Goal: Task Accomplishment & Management: Complete application form

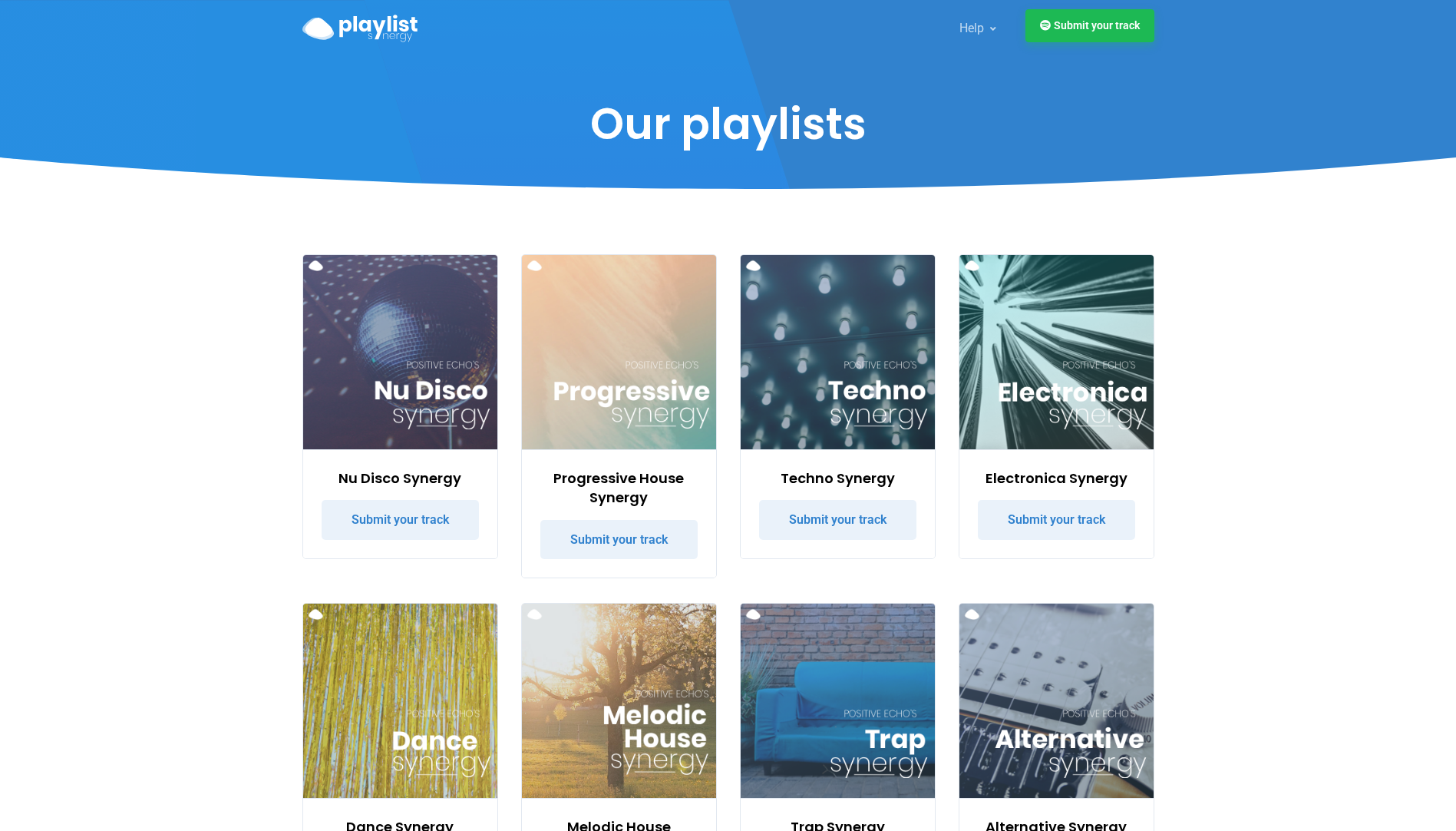
click at [1088, 27] on link "Submit your track" at bounding box center [1090, 26] width 129 height 33
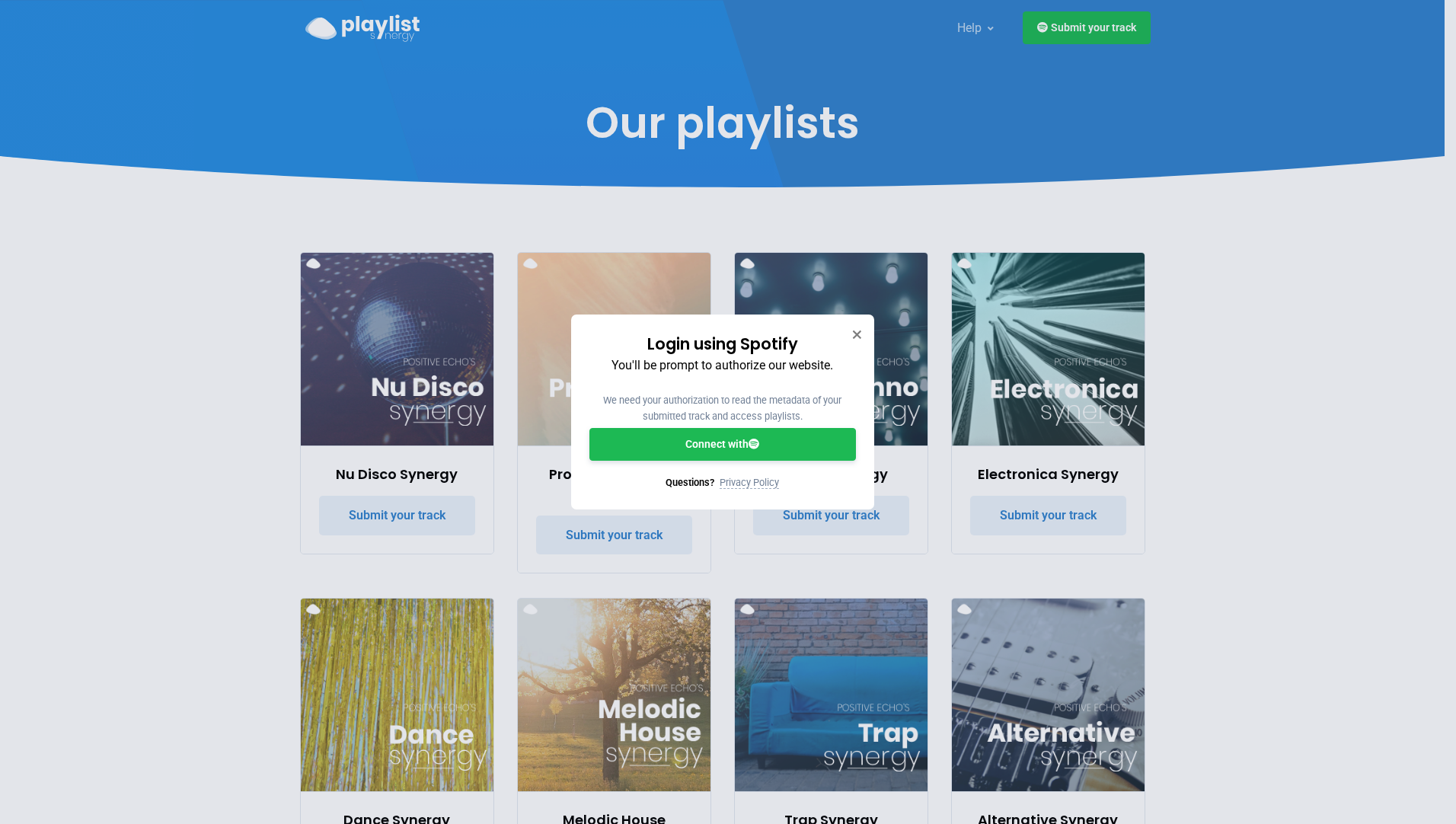
click at [703, 448] on link "Connect with" at bounding box center [723, 444] width 267 height 33
click at [710, 451] on link "Connect with" at bounding box center [723, 444] width 267 height 33
click at [852, 334] on icon "Close" at bounding box center [856, 334] width 11 height 11
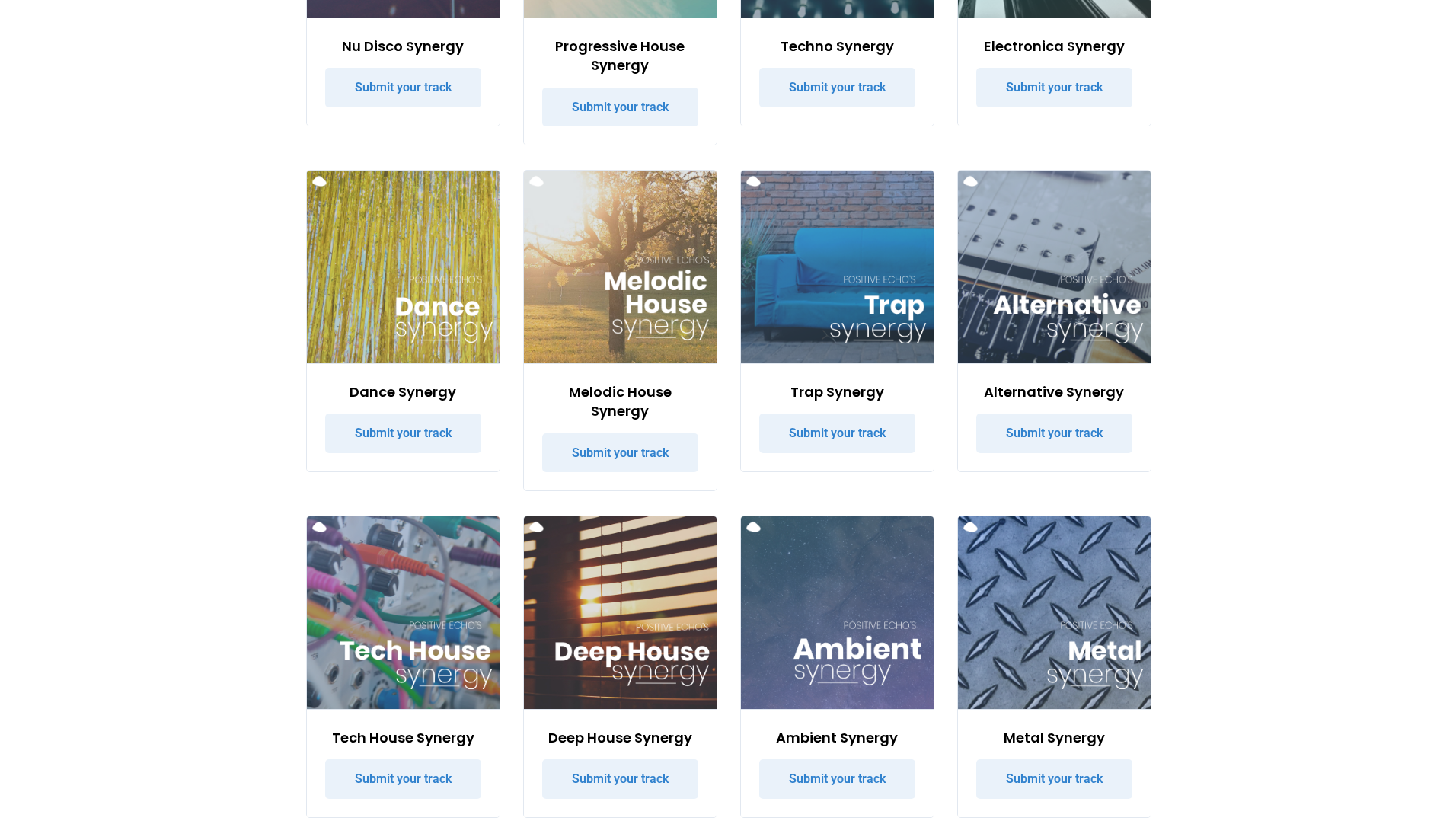
scroll to position [685, 0]
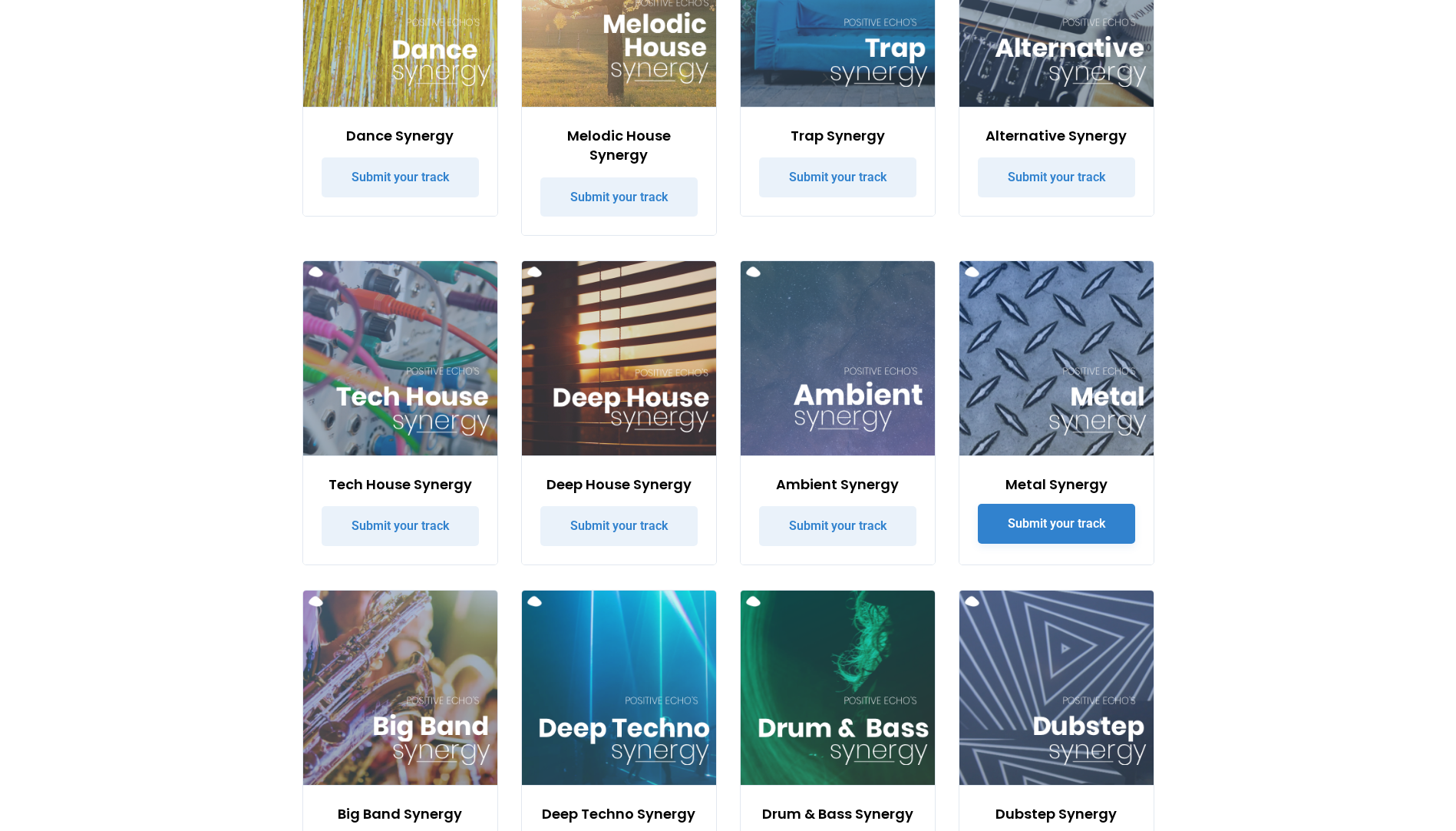
click at [1034, 529] on link "Submit your track" at bounding box center [1056, 523] width 158 height 40
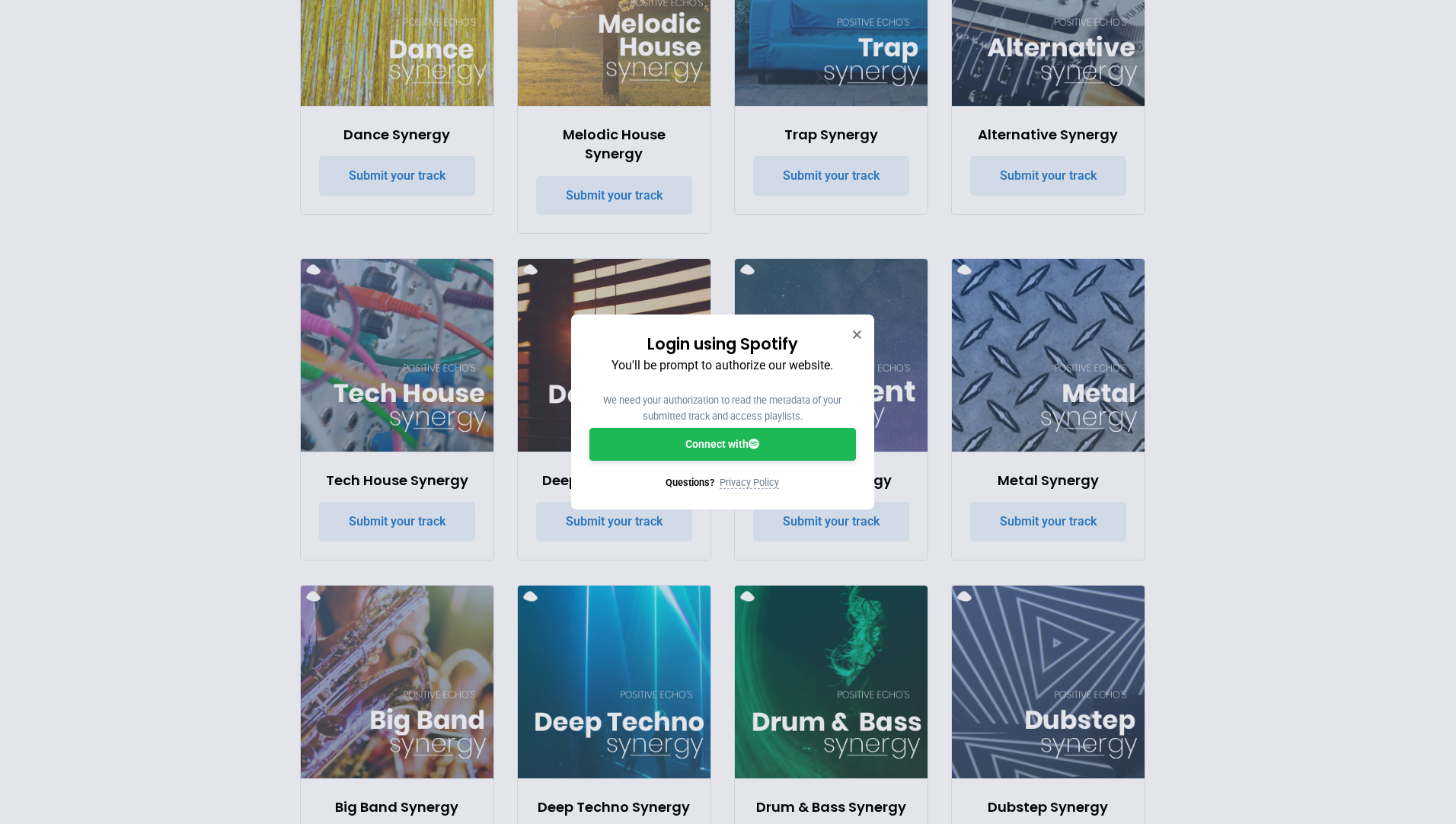
click at [744, 447] on link "Connect with" at bounding box center [723, 444] width 267 height 33
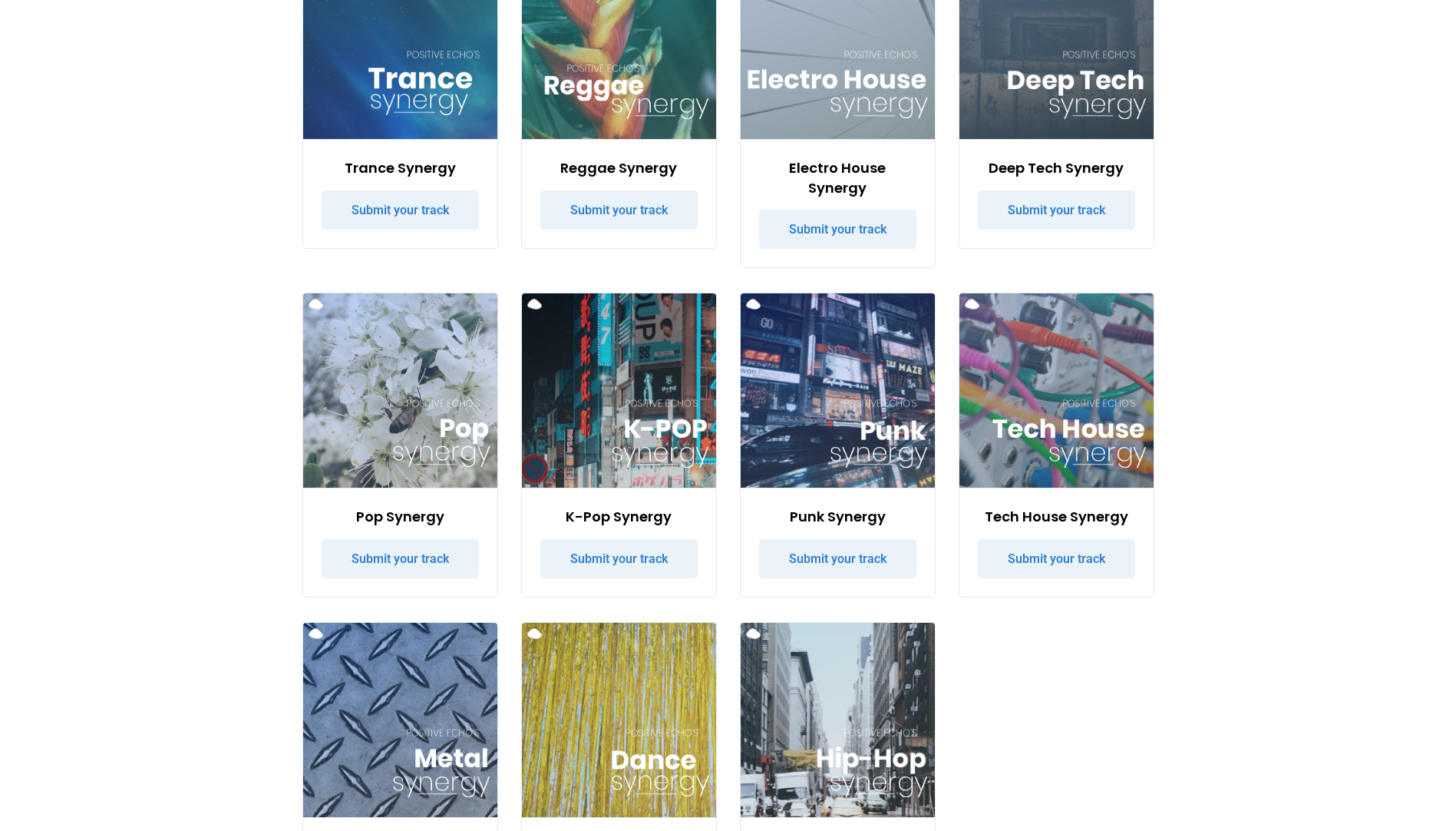
scroll to position [2687, 0]
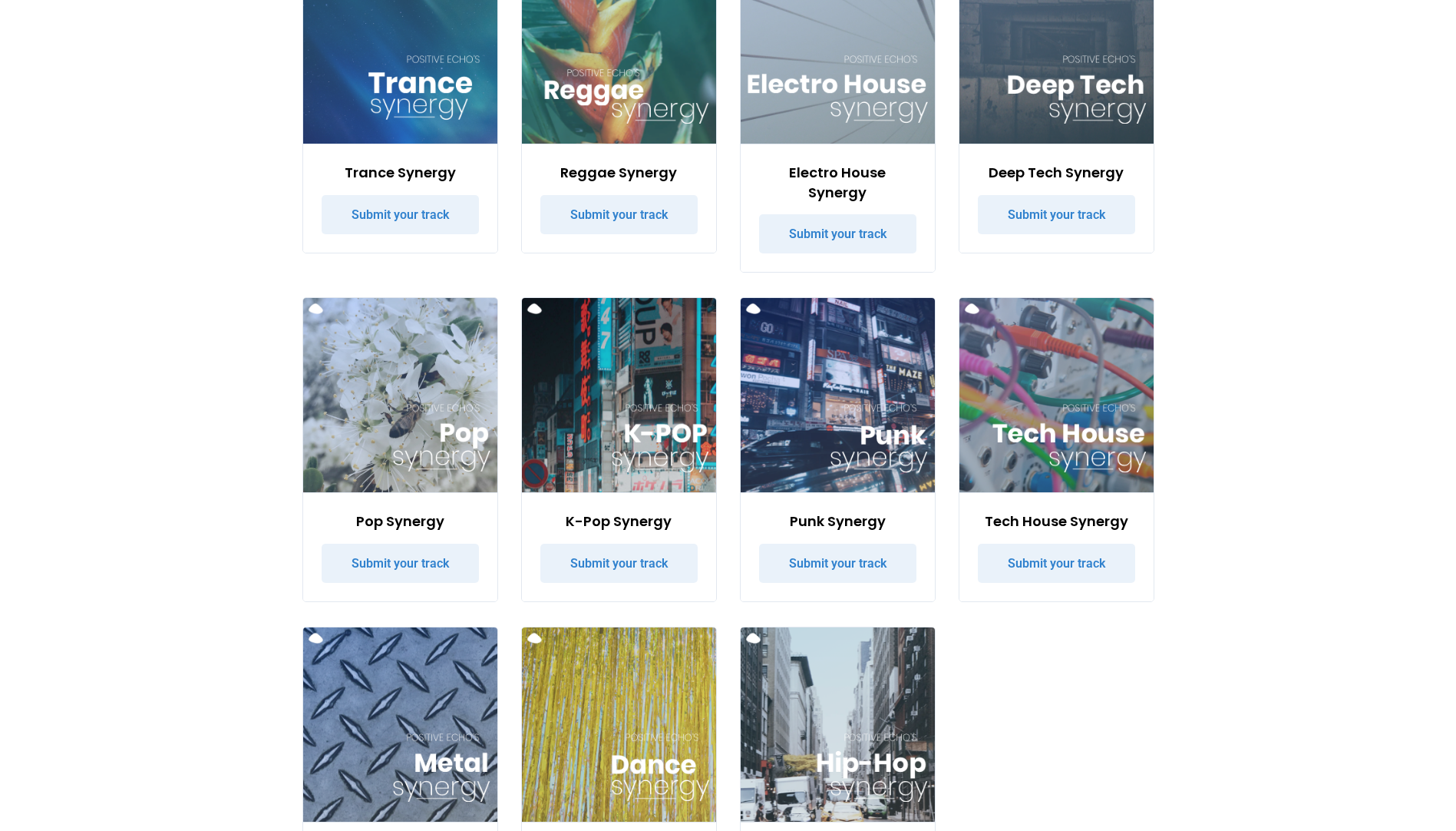
click at [415, 670] on img at bounding box center [400, 724] width 194 height 194
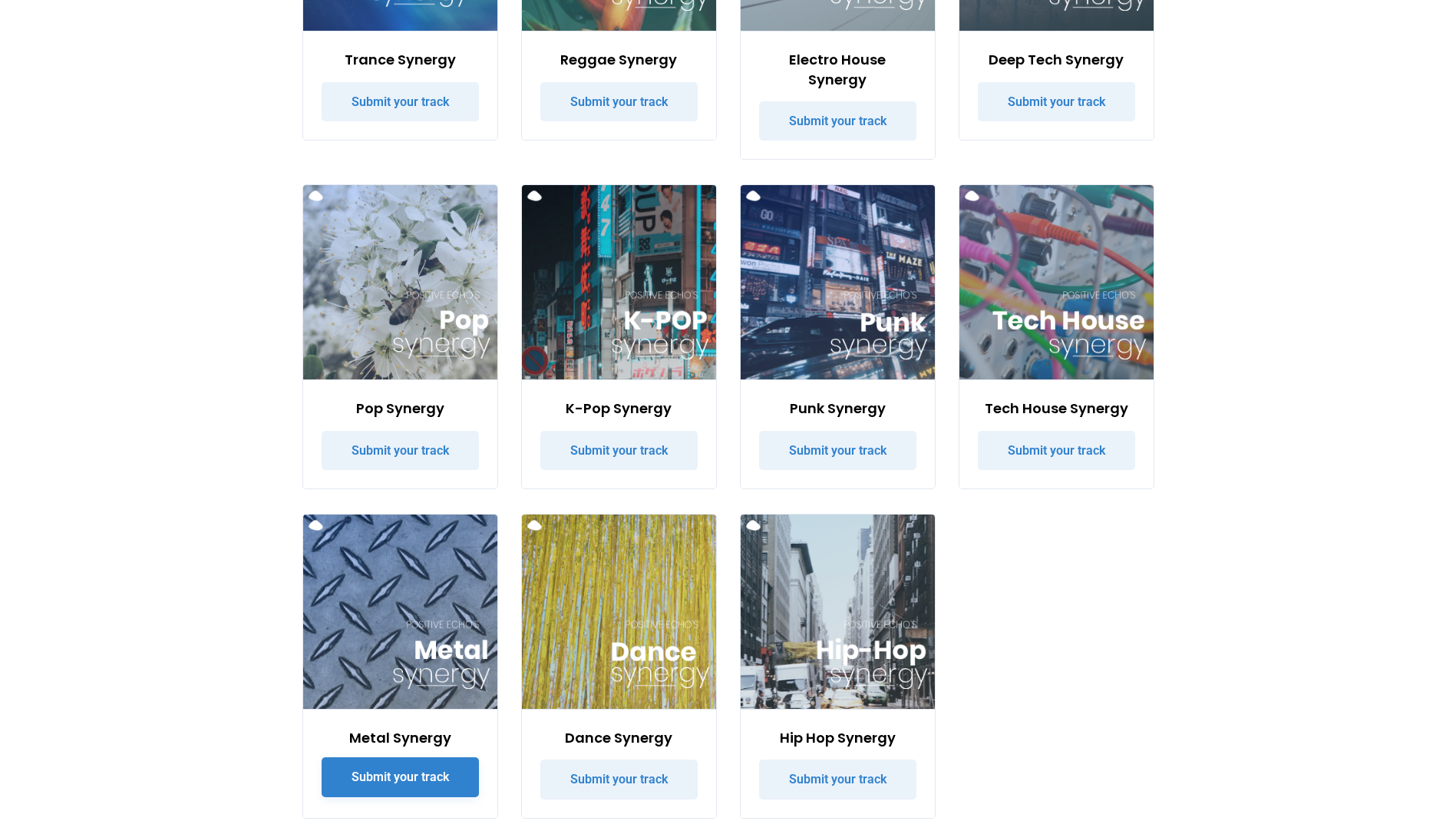
scroll to position [2918, 0]
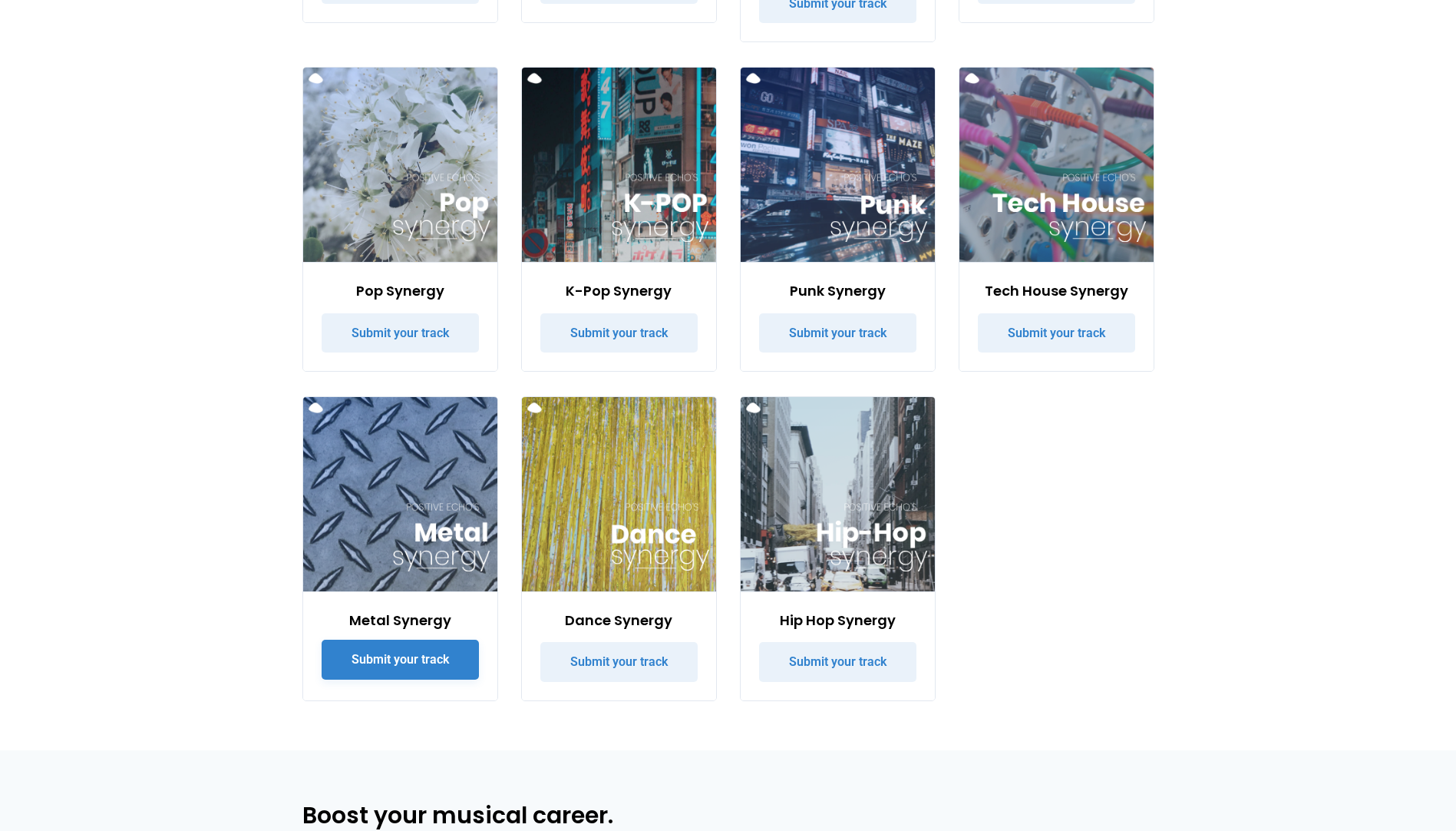
click at [444, 639] on link "Submit your track" at bounding box center [400, 659] width 158 height 40
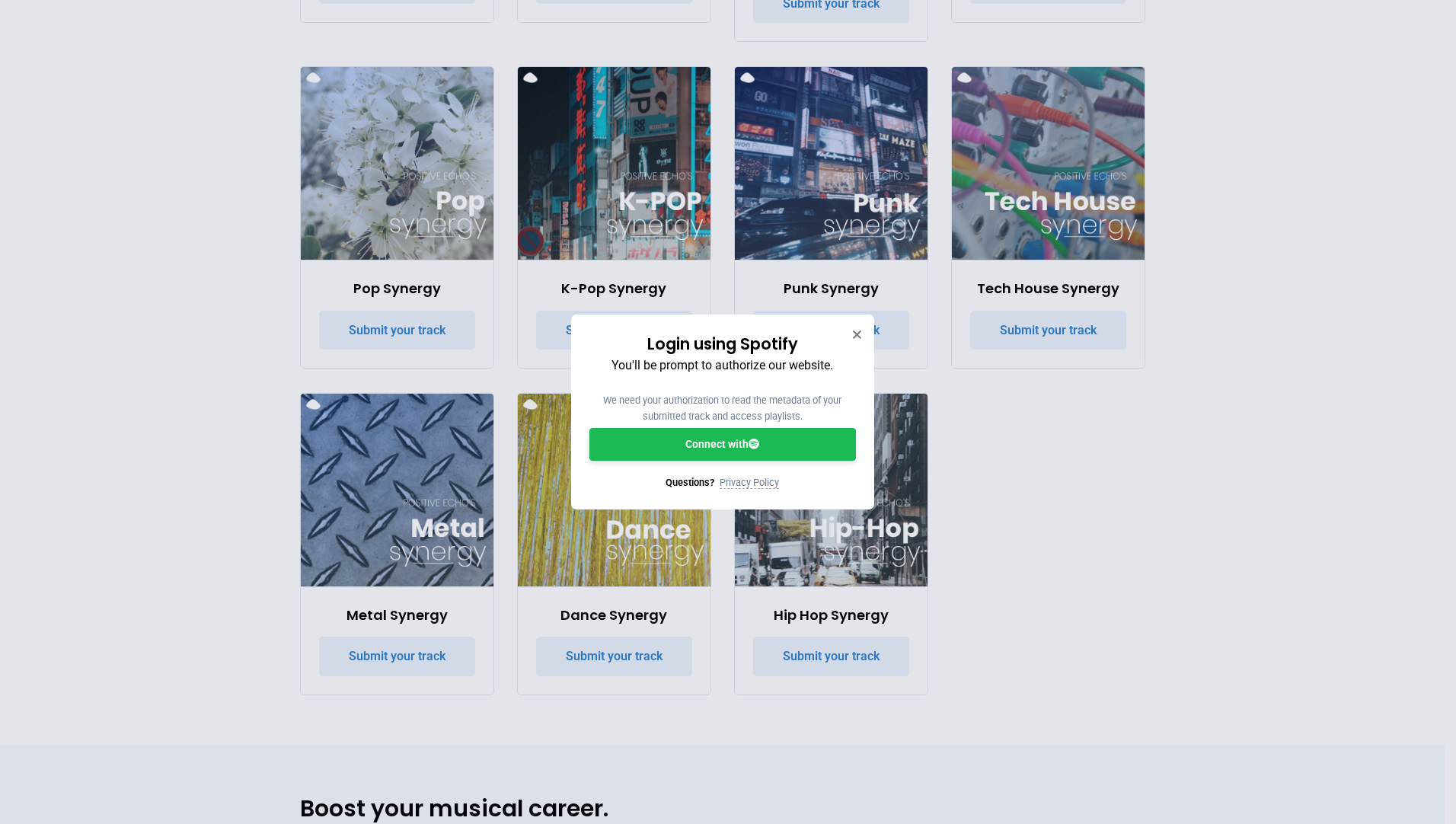
click at [711, 442] on link "Connect with" at bounding box center [723, 444] width 267 height 33
click at [856, 339] on icon "Close" at bounding box center [856, 334] width 11 height 11
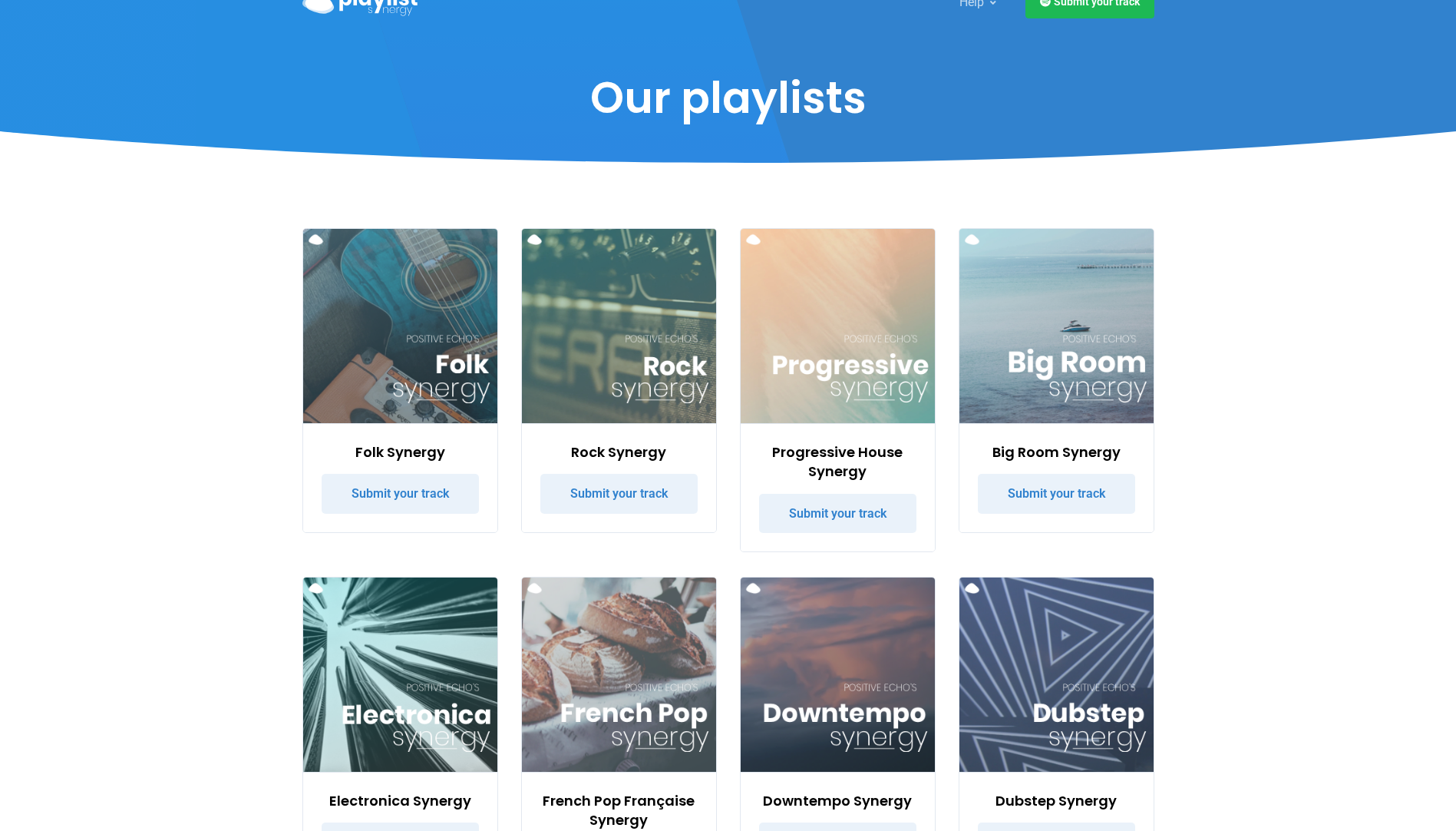
scroll to position [0, 0]
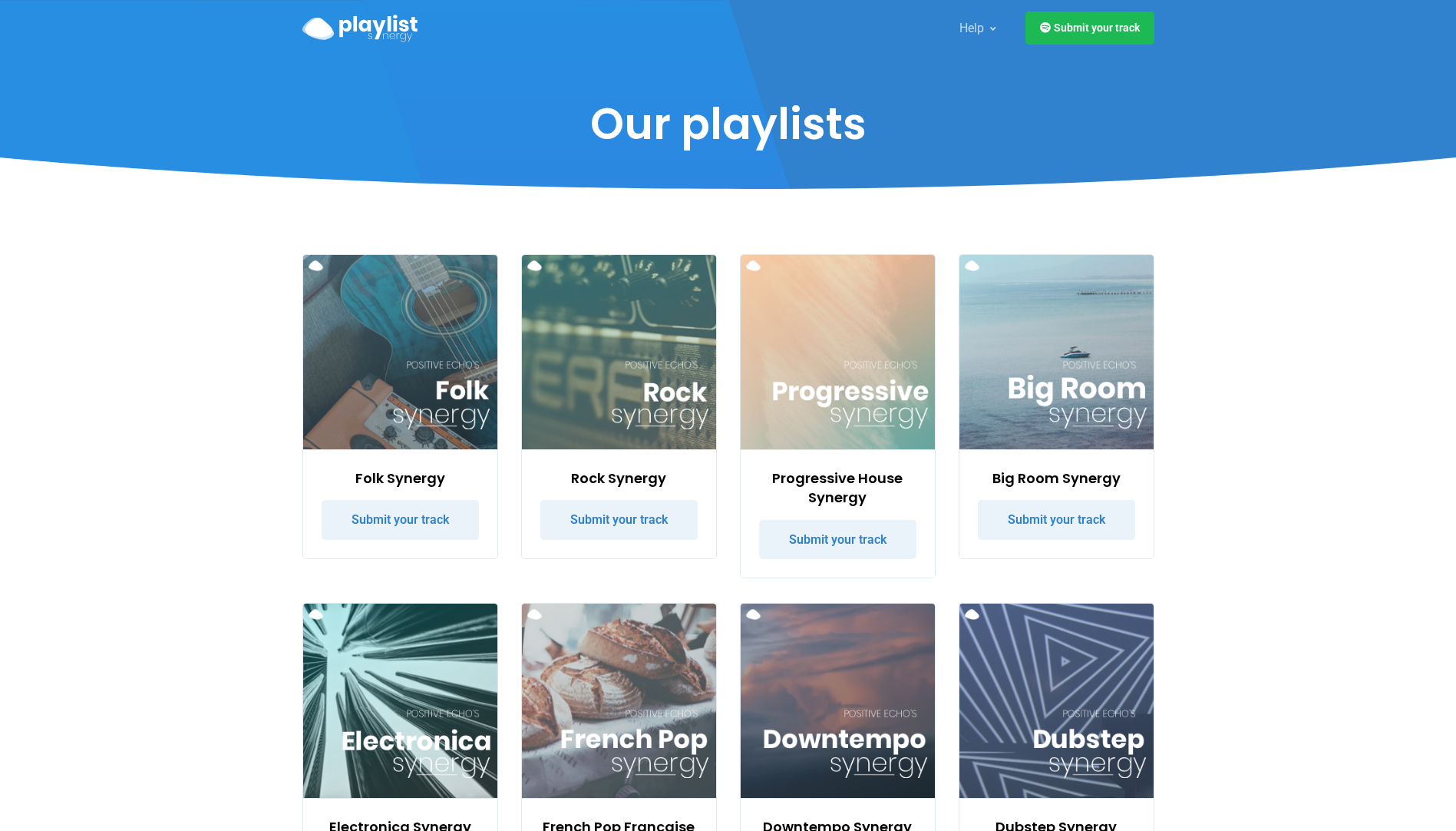
click at [373, 20] on img "Playlist Synergy" at bounding box center [360, 28] width 115 height 27
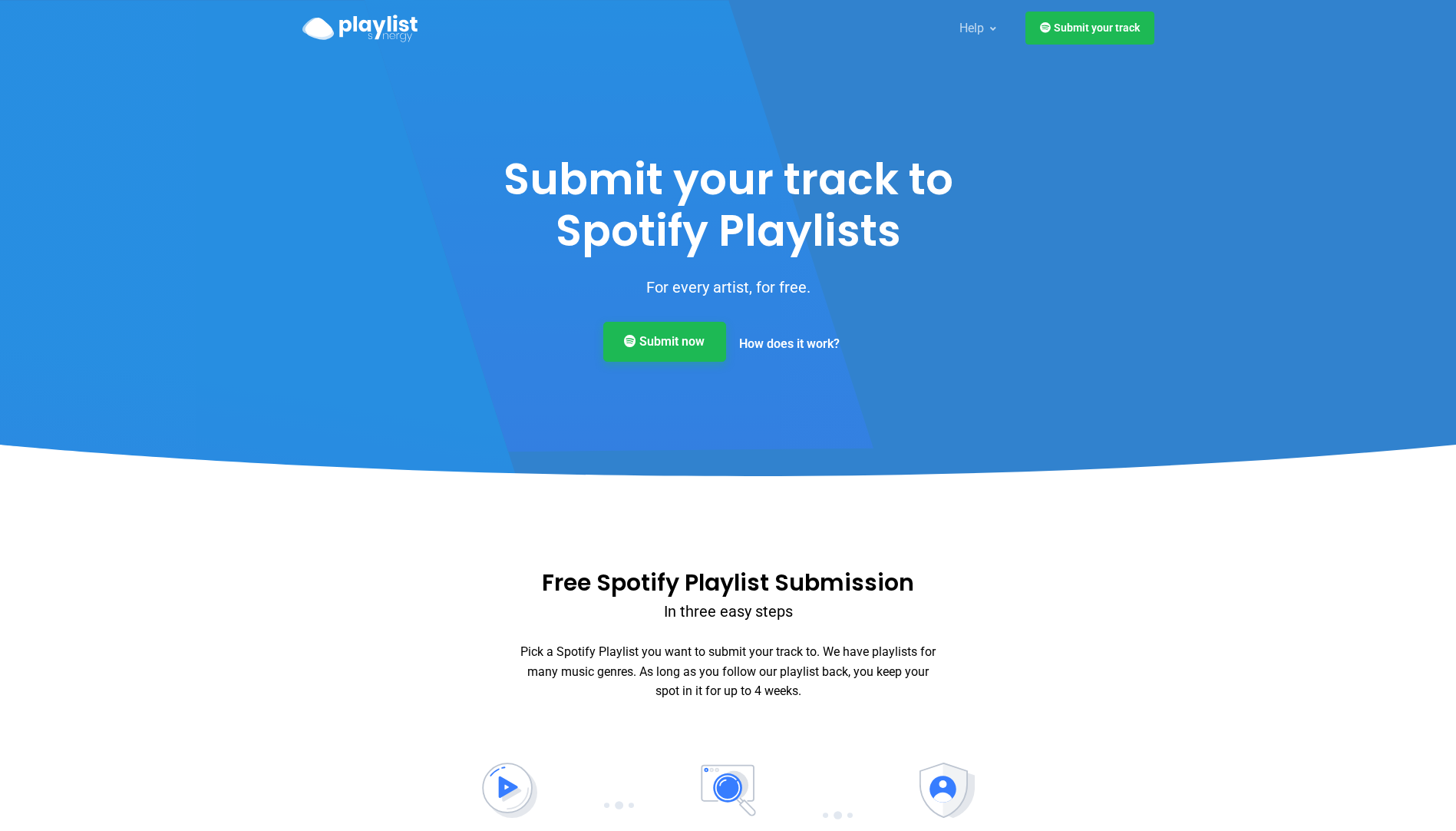
click at [667, 351] on link "Submit now" at bounding box center [665, 342] width 123 height 40
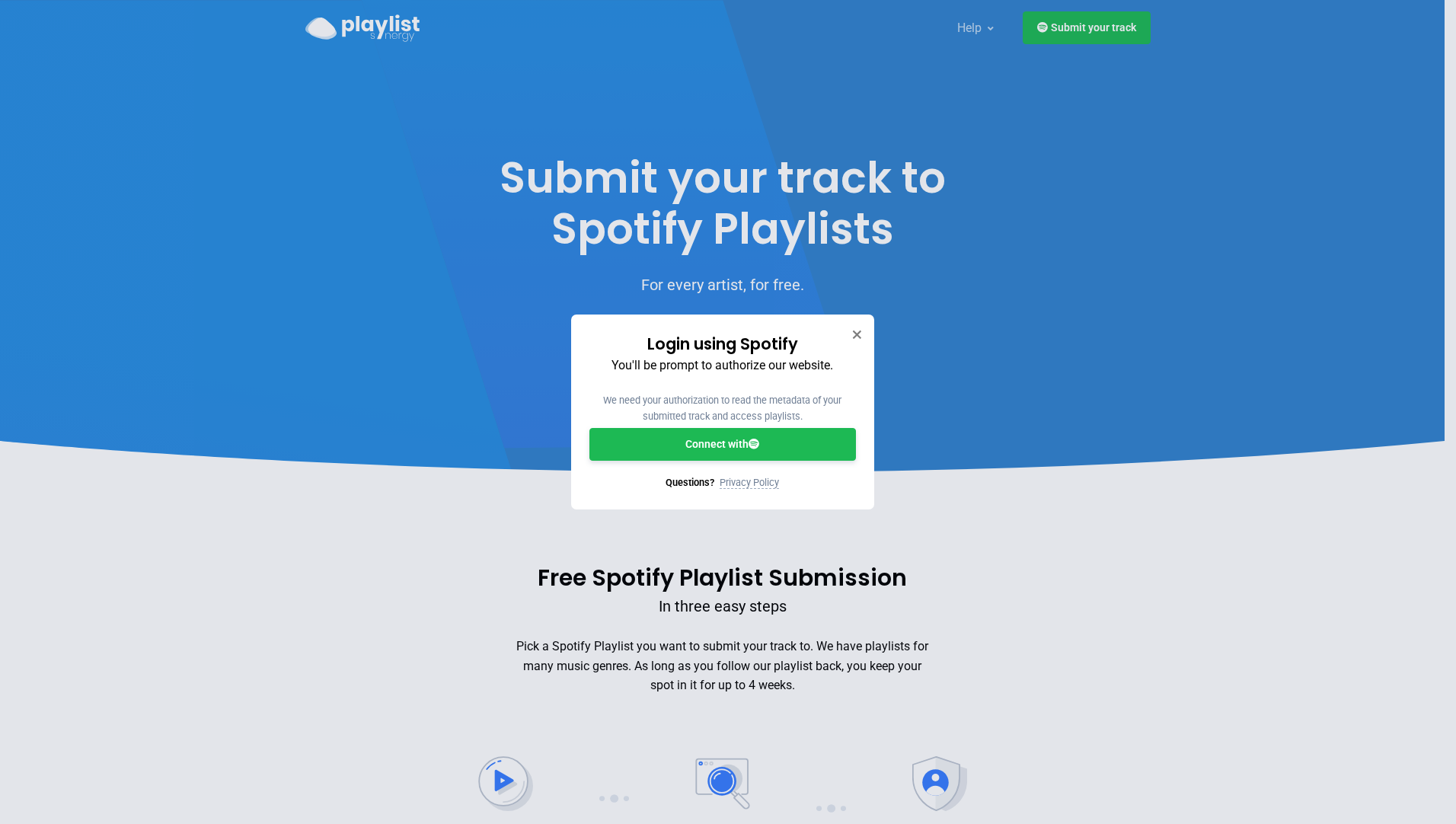
click at [707, 447] on link "Connect with" at bounding box center [723, 444] width 267 height 33
click at [855, 335] on icon "Close" at bounding box center [856, 334] width 11 height 11
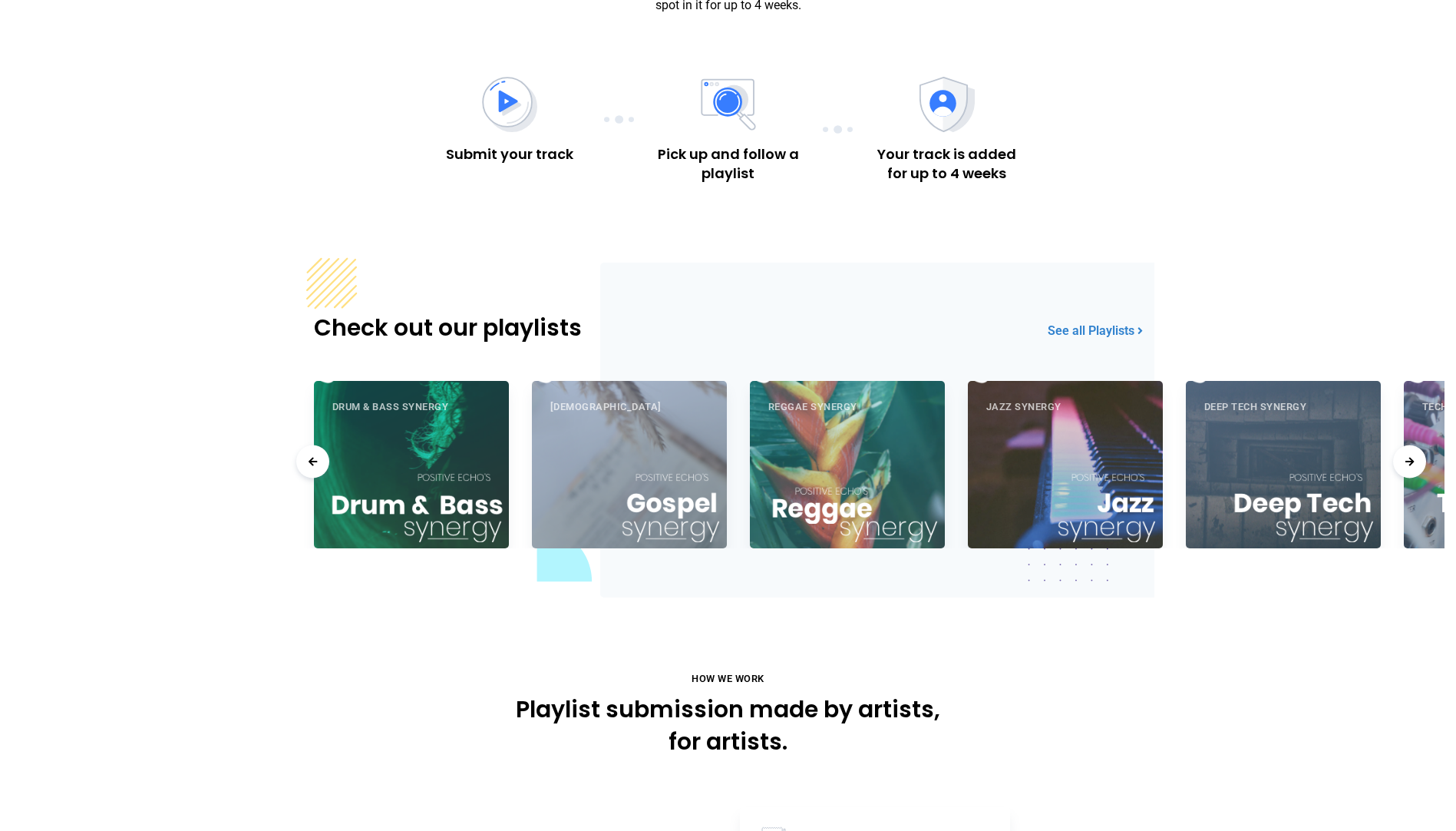
scroll to position [615, 0]
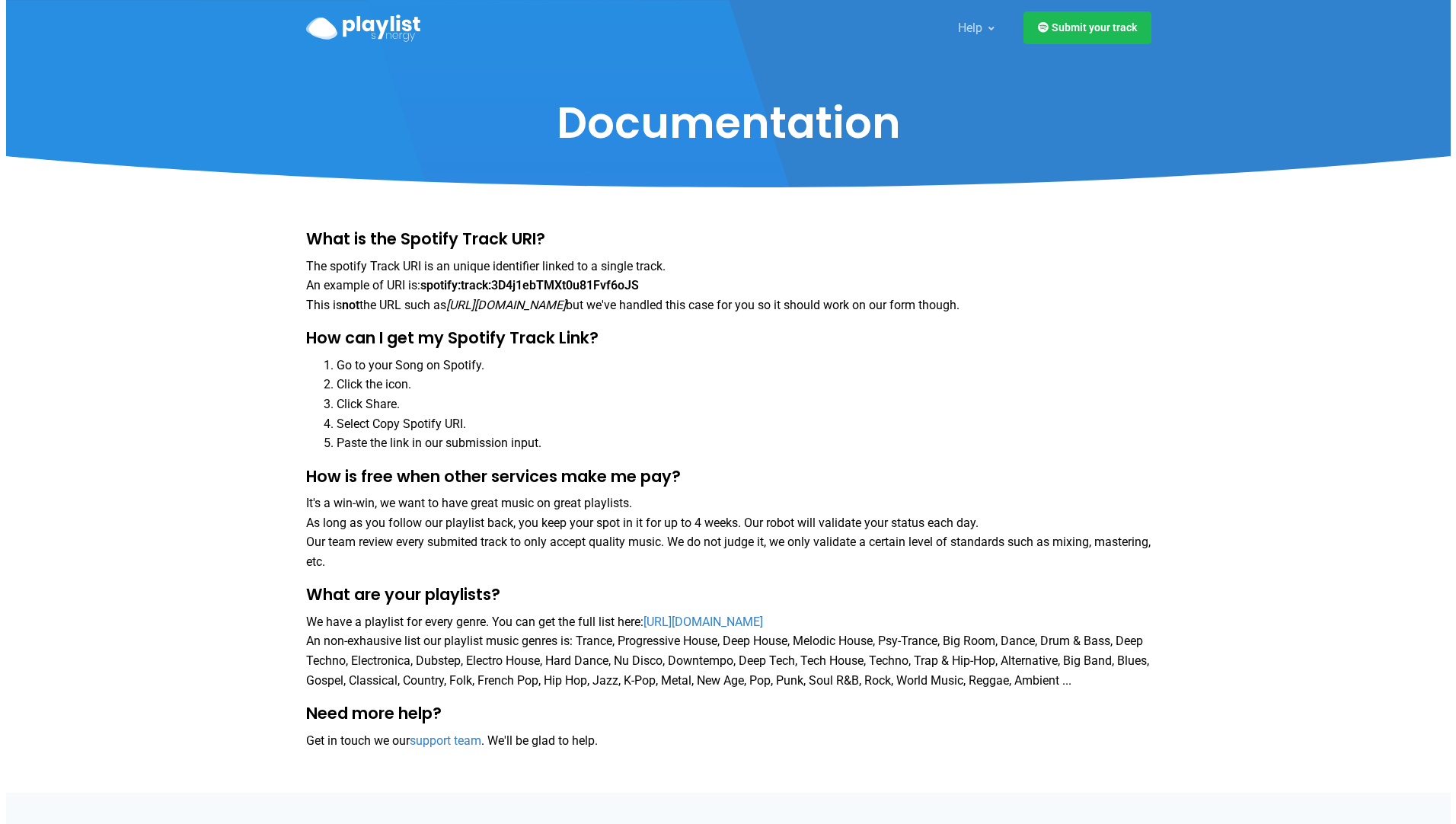
scroll to position [328, 0]
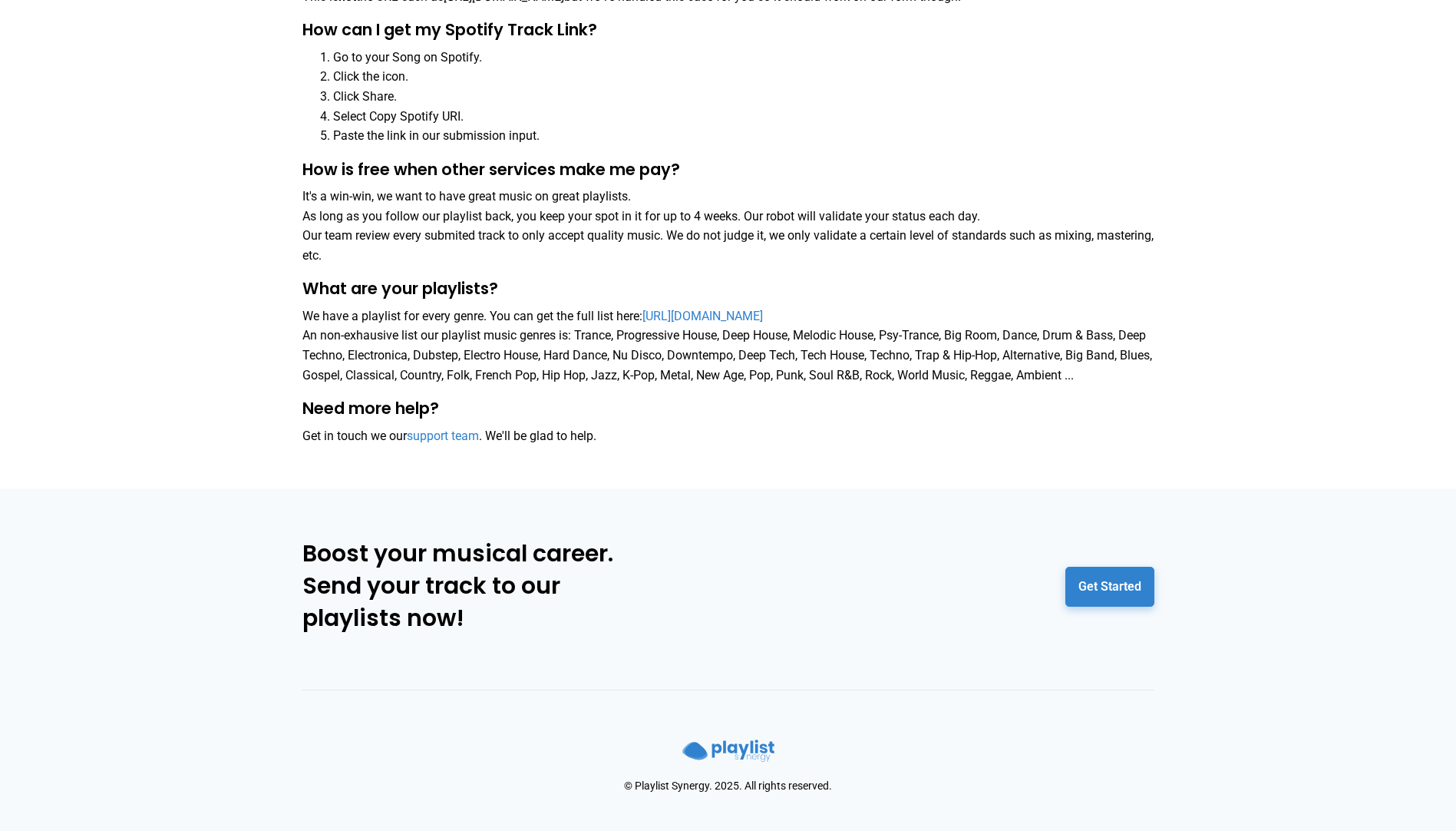
click at [1113, 586] on link "Get Started" at bounding box center [1109, 586] width 89 height 40
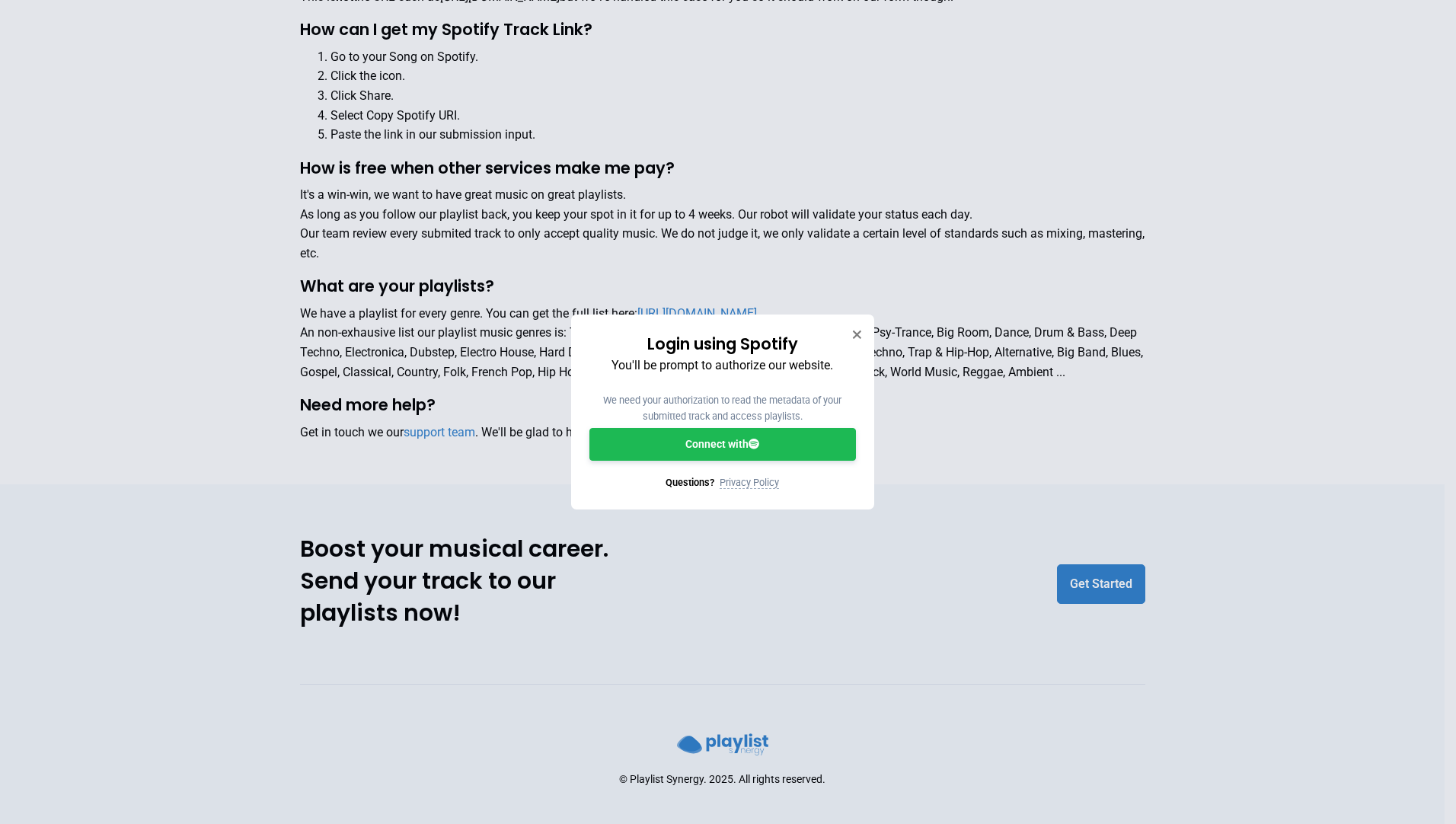
click at [698, 447] on link "Connect with" at bounding box center [723, 444] width 267 height 33
